Goal: Find specific page/section: Find specific page/section

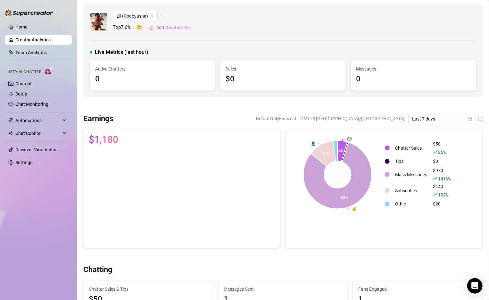
click at [30, 39] on link "Creator Analytics" at bounding box center [40, 40] width 51 height 10
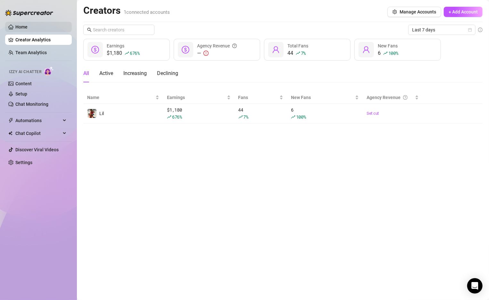
click at [18, 25] on link "Home" at bounding box center [21, 26] width 12 height 5
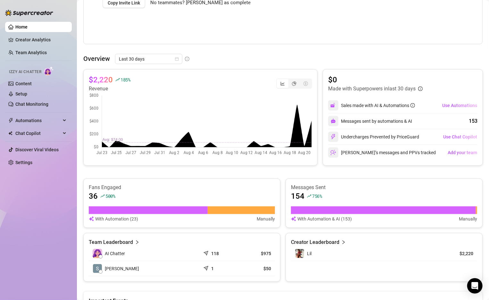
scroll to position [193, 0]
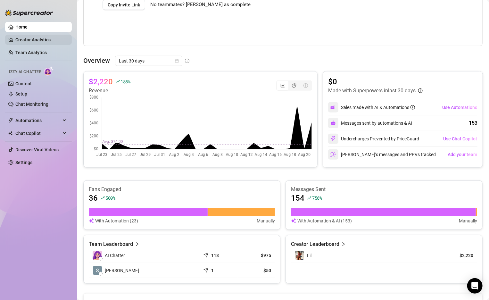
click at [15, 39] on link "Creator Analytics" at bounding box center [40, 40] width 51 height 10
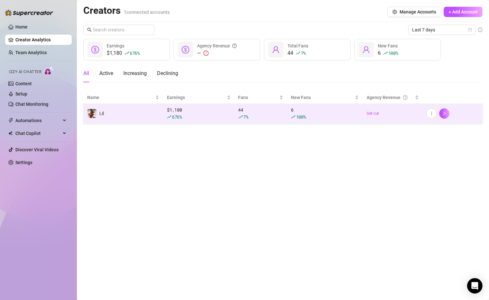
click at [109, 112] on td "Lil" at bounding box center [123, 114] width 80 height 20
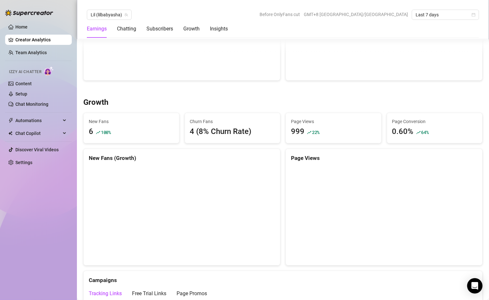
scroll to position [496, 0]
